Goal: Information Seeking & Learning: Check status

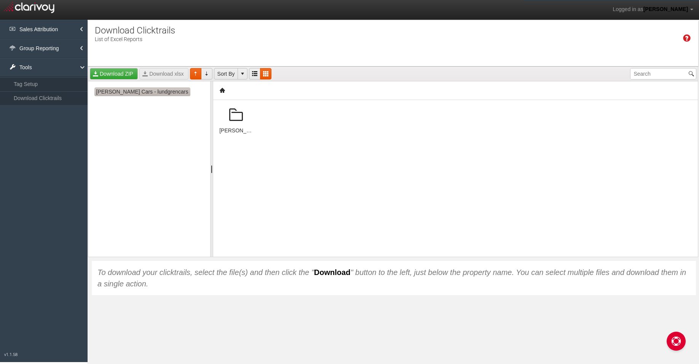
click at [129, 91] on span "[PERSON_NAME] Cars - lundgrencars" at bounding box center [142, 92] width 96 height 9
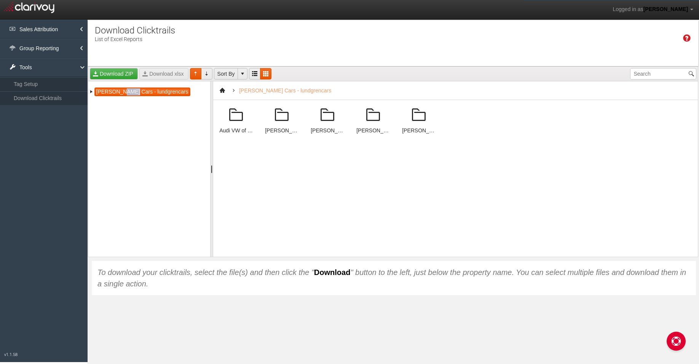
click at [129, 91] on span "[PERSON_NAME] Cars - lundgrencars" at bounding box center [142, 92] width 96 height 9
click at [151, 90] on span "[PERSON_NAME] Cars - lundgrencars" at bounding box center [142, 92] width 96 height 9
click at [94, 94] on span at bounding box center [91, 92] width 6 height 6
click at [100, 92] on span "[PERSON_NAME] Cars - lundgrencars" at bounding box center [142, 92] width 96 height 9
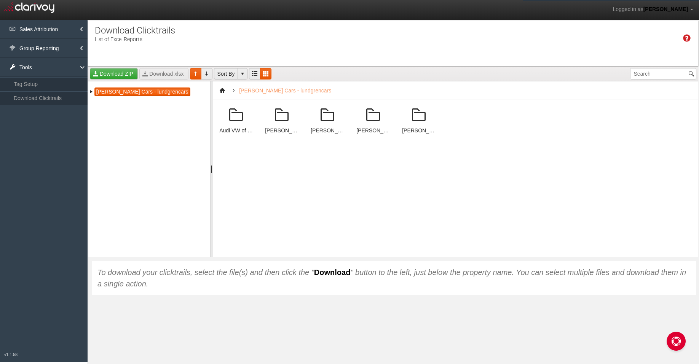
click at [150, 183] on div "[PERSON_NAME] Cars - lundgrencars Audi VW of Rutland [PERSON_NAME] Honda of Aub…" at bounding box center [149, 168] width 122 height 175
click at [372, 118] on span at bounding box center [373, 115] width 18 height 18
click at [373, 119] on span at bounding box center [373, 115] width 18 height 18
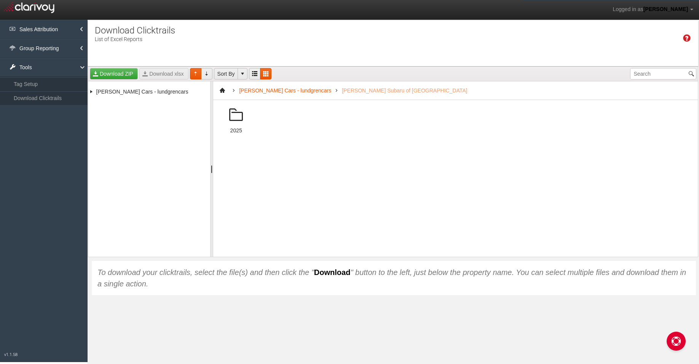
click at [238, 116] on span at bounding box center [236, 115] width 18 height 18
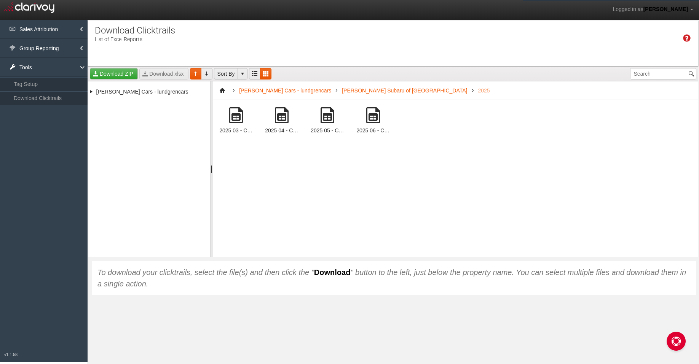
click at [284, 118] on span at bounding box center [282, 115] width 18 height 18
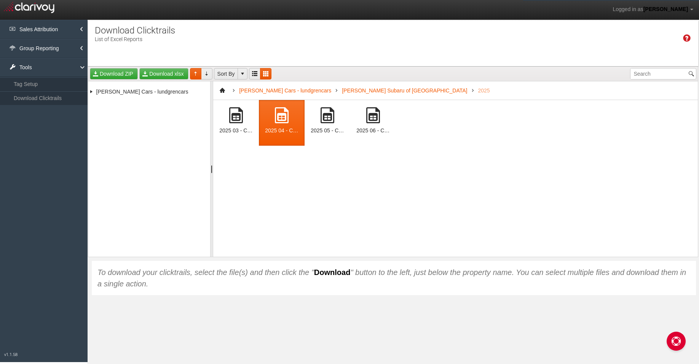
click at [284, 118] on span at bounding box center [282, 115] width 18 height 18
click at [166, 77] on link "Download xlsx" at bounding box center [163, 73] width 49 height 11
click at [44, 50] on link "Group Reporting" at bounding box center [44, 48] width 88 height 19
click at [32, 95] on link "Tools" at bounding box center [44, 95] width 88 height 19
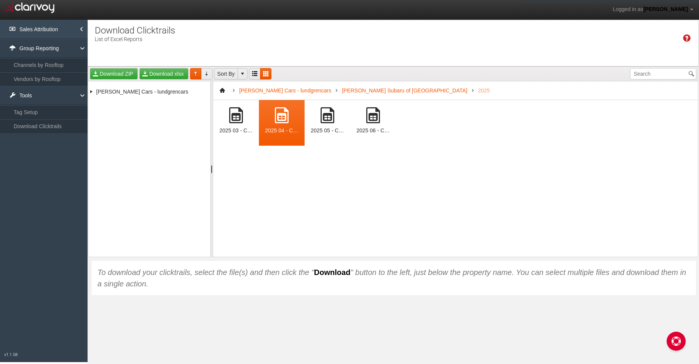
click at [36, 30] on link "Sales Attribution" at bounding box center [44, 29] width 88 height 19
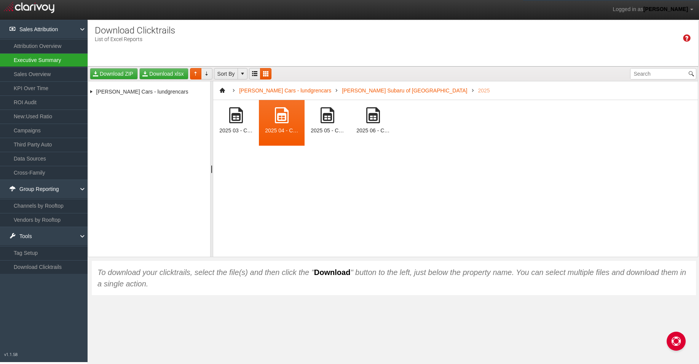
click at [37, 64] on link "Executive Summary" at bounding box center [44, 60] width 88 height 14
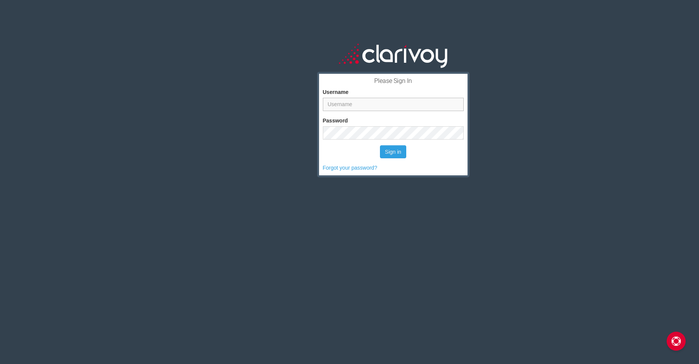
click at [367, 102] on input "Username" at bounding box center [393, 104] width 141 height 13
type input "tbrooks@lundgrencars.com"
click at [391, 153] on button "Sign in" at bounding box center [393, 151] width 26 height 13
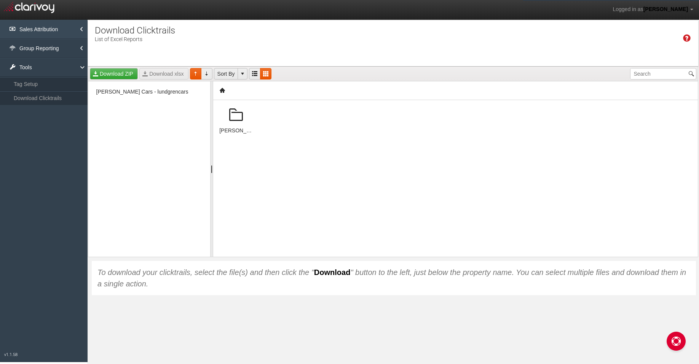
click at [38, 29] on link "Sales Attribution" at bounding box center [44, 29] width 88 height 19
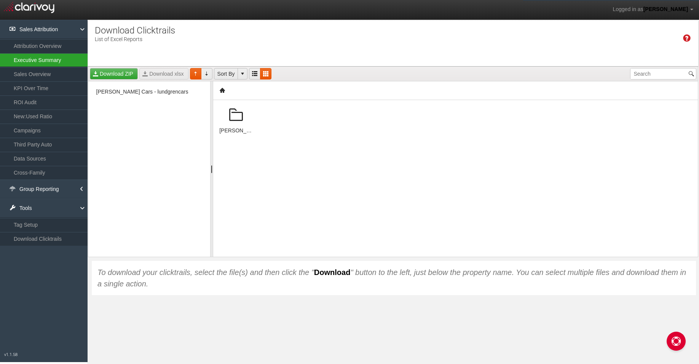
click at [35, 63] on link "Executive Summary" at bounding box center [44, 60] width 88 height 14
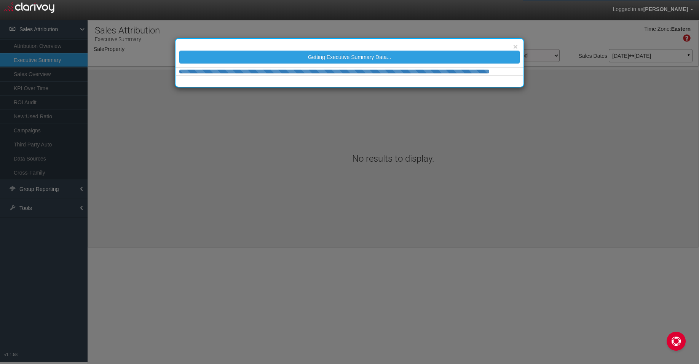
select select "object:221"
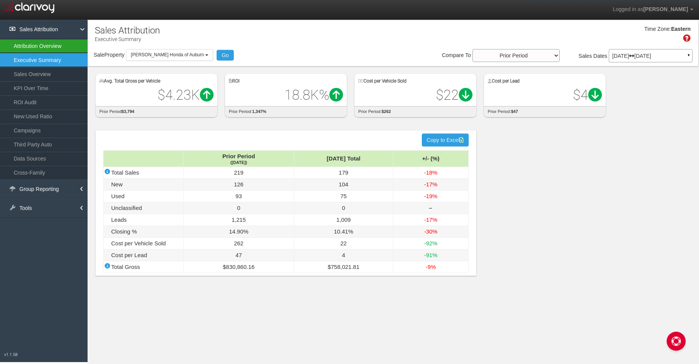
click at [45, 48] on link "Attribution Overview" at bounding box center [44, 46] width 88 height 14
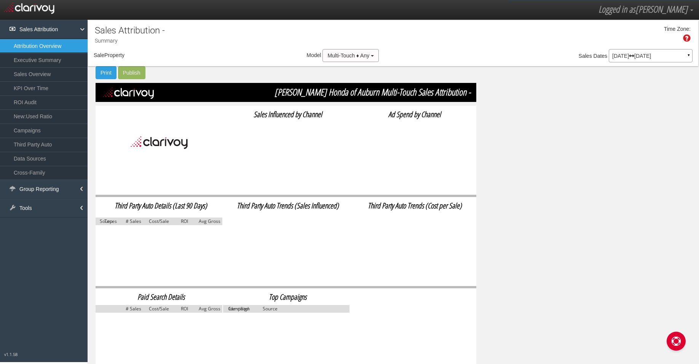
select select "object:256"
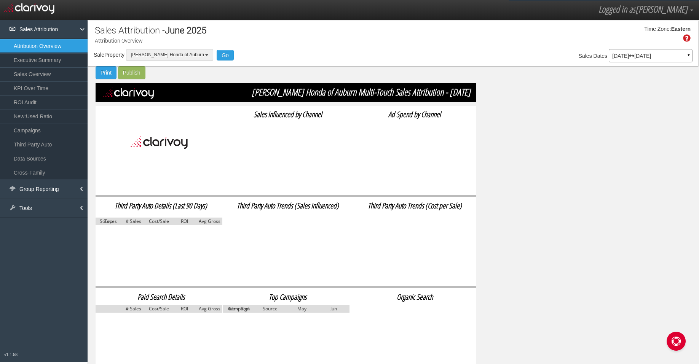
click at [191, 57] on button "[PERSON_NAME] Honda of Auburn" at bounding box center [169, 55] width 87 height 12
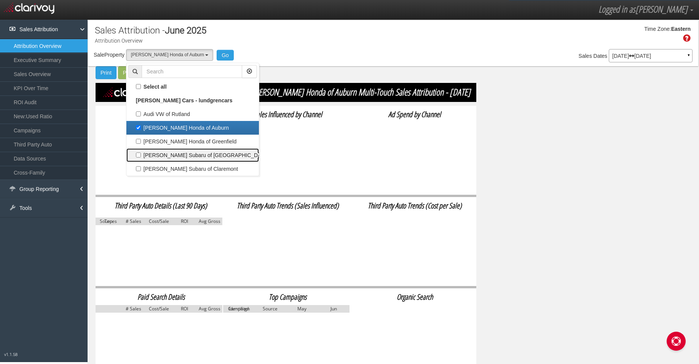
click at [183, 155] on label "[PERSON_NAME] Subaru of [GEOGRAPHIC_DATA]" at bounding box center [192, 155] width 129 height 10
click at [141, 155] on input "[PERSON_NAME] Subaru of [GEOGRAPHIC_DATA]" at bounding box center [138, 155] width 5 height 5
checkbox input "true"
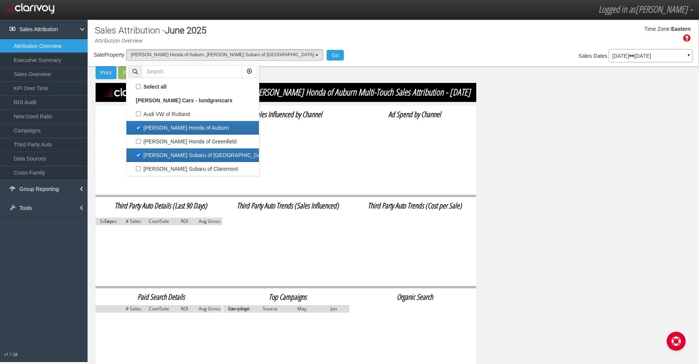
scroll to position [13, 0]
click at [139, 127] on label "[PERSON_NAME] Honda of Auburn" at bounding box center [192, 128] width 129 height 10
click at [139, 127] on input "[PERSON_NAME] Honda of Auburn" at bounding box center [138, 127] width 5 height 5
checkbox input "false"
select select "object:258"
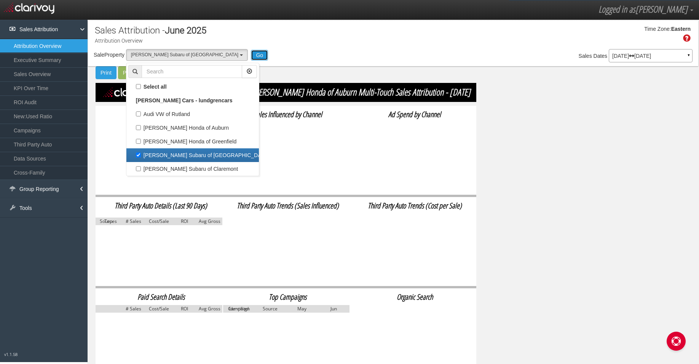
click at [251, 56] on button "Go" at bounding box center [259, 55] width 17 height 11
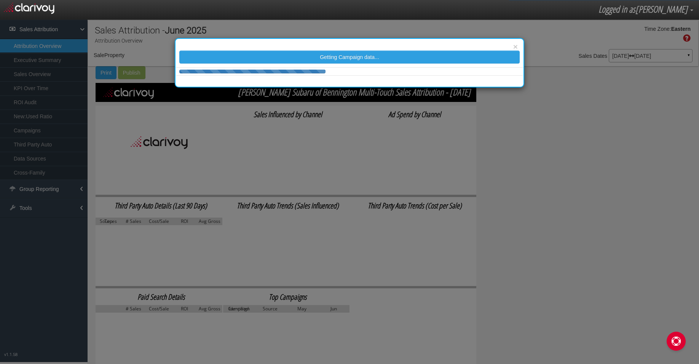
select select "object:317"
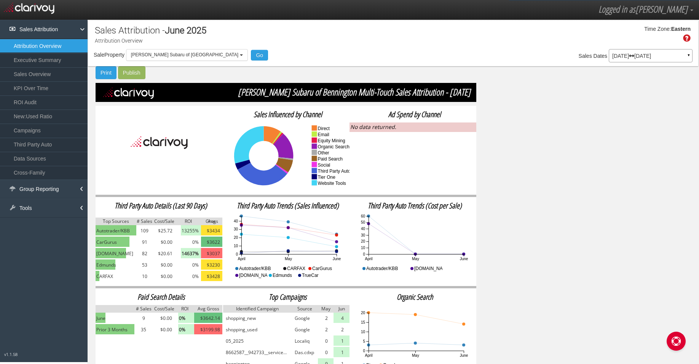
scroll to position [18, 0]
